Goal: Transaction & Acquisition: Subscribe to service/newsletter

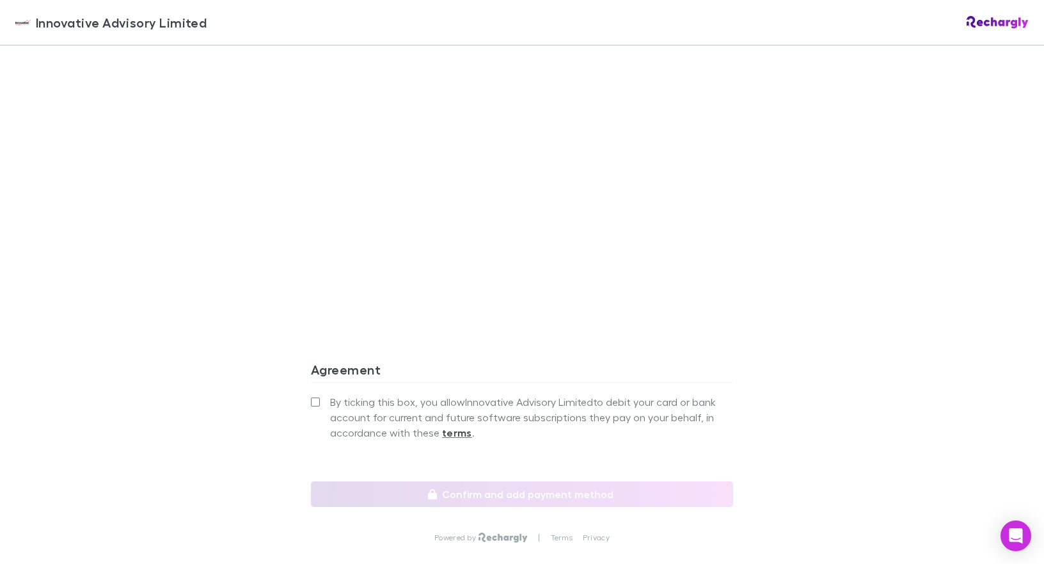
scroll to position [1080, 0]
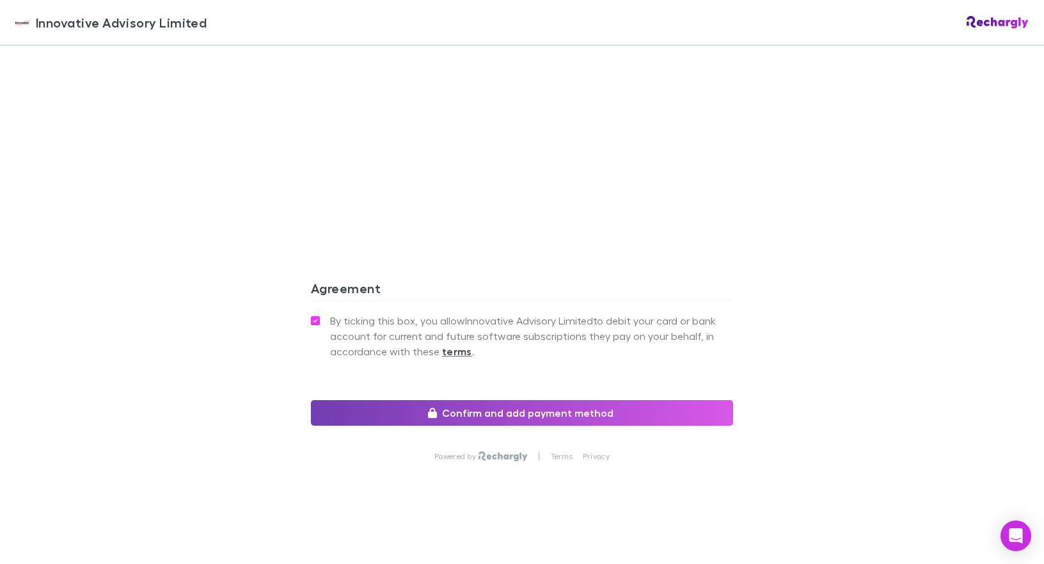
click at [502, 414] on button "Confirm and add payment method" at bounding box center [522, 413] width 422 height 26
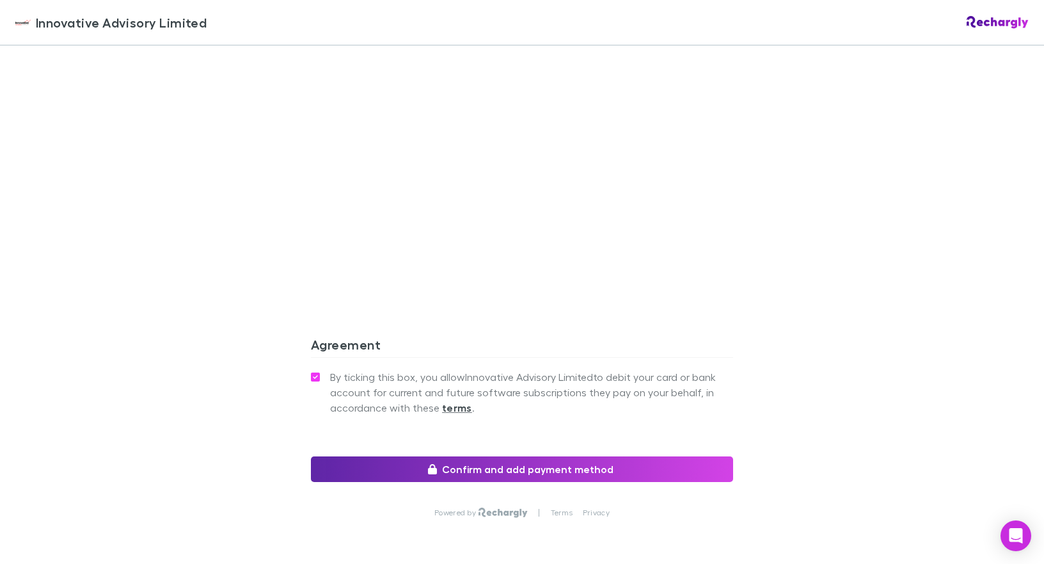
scroll to position [1080, 0]
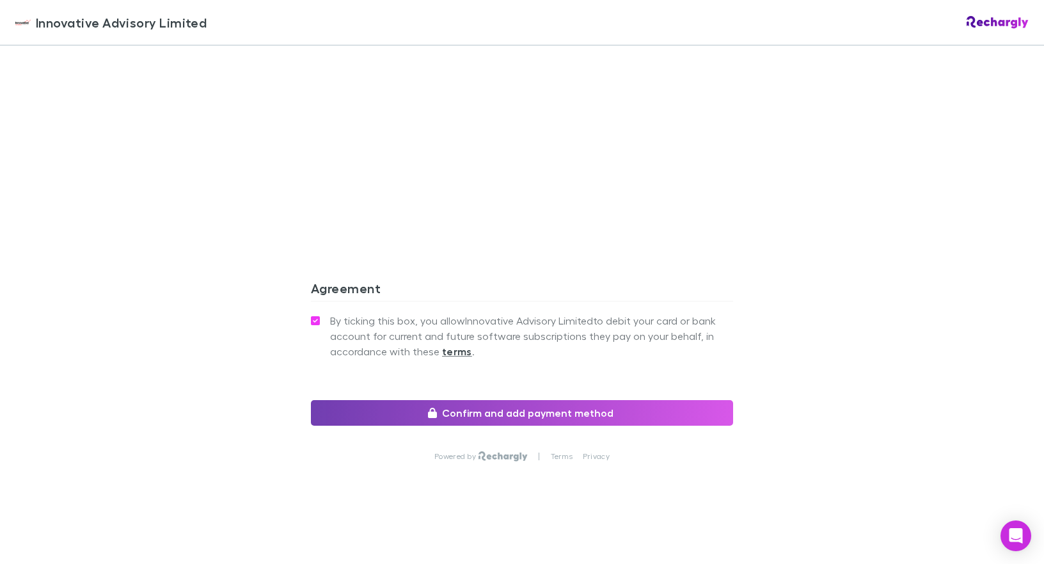
click at [509, 413] on button "Confirm and add payment method" at bounding box center [522, 413] width 422 height 26
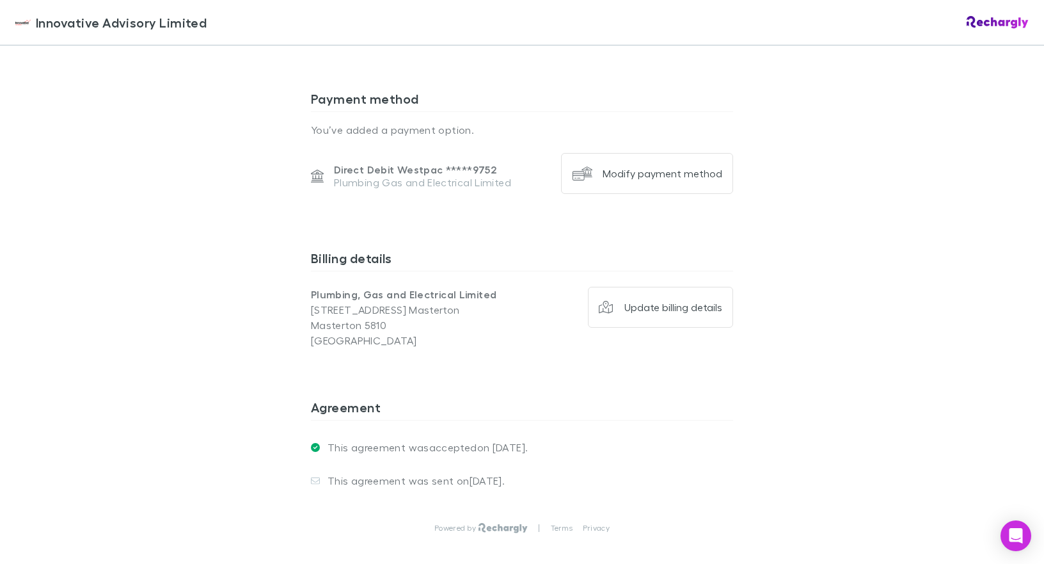
scroll to position [882, 0]
